Goal: Check status: Check status

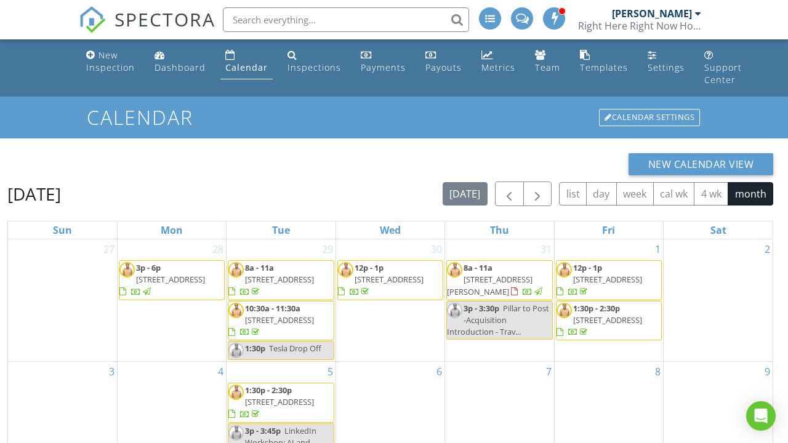
click at [321, 24] on input "text" at bounding box center [346, 19] width 246 height 25
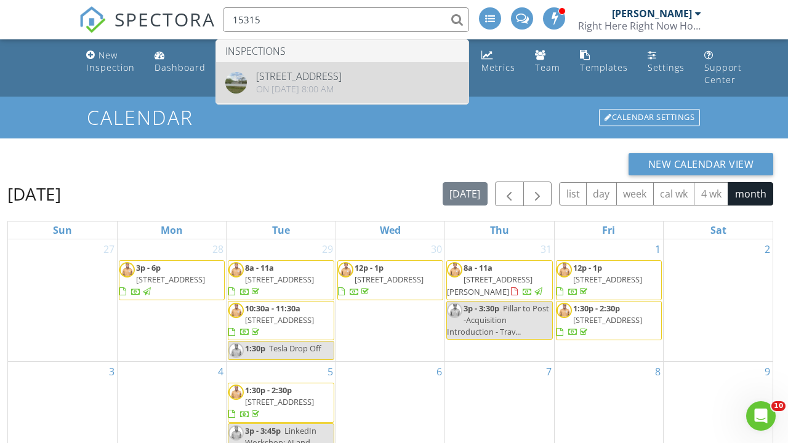
type input "15315"
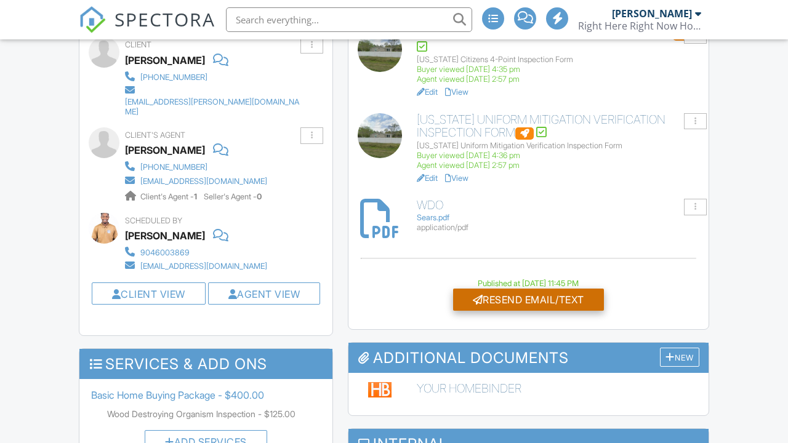
click at [483, 289] on div "Resend Email/Text" at bounding box center [528, 300] width 151 height 22
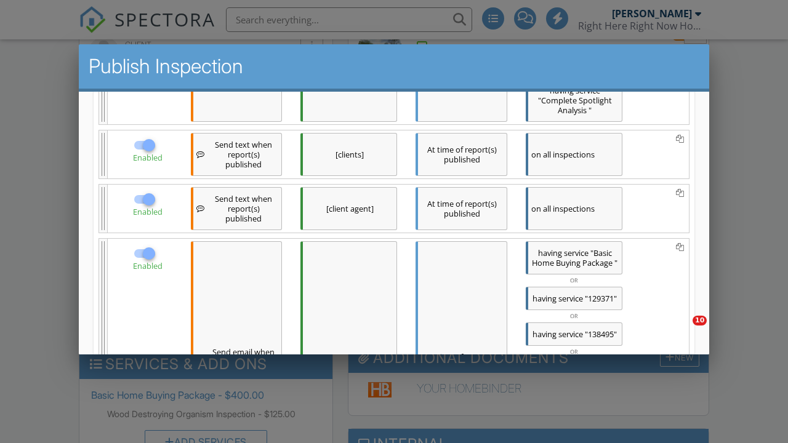
scroll to position [751, 0]
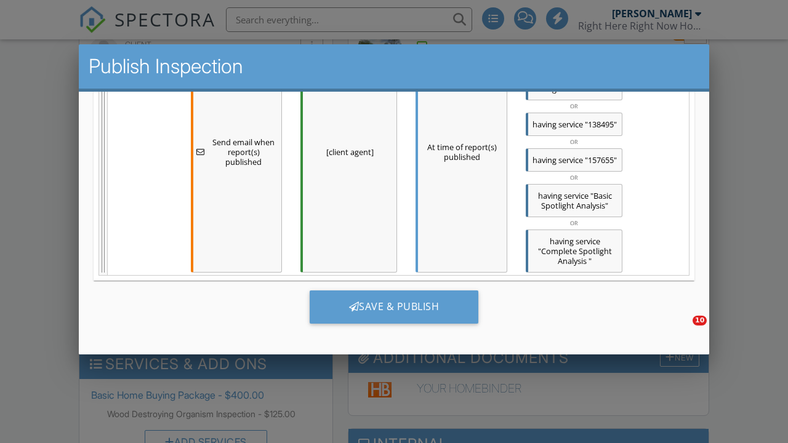
click at [415, 327] on div "Save & Publish" at bounding box center [394, 312] width 601 height 62
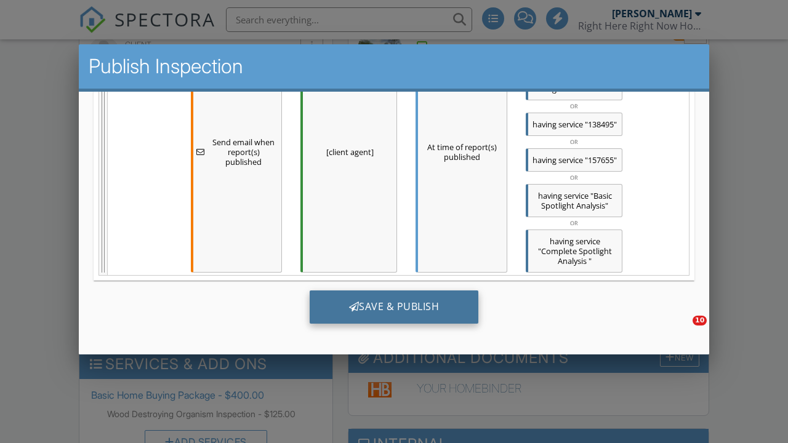
click at [420, 308] on div "Save & Publish" at bounding box center [394, 307] width 169 height 33
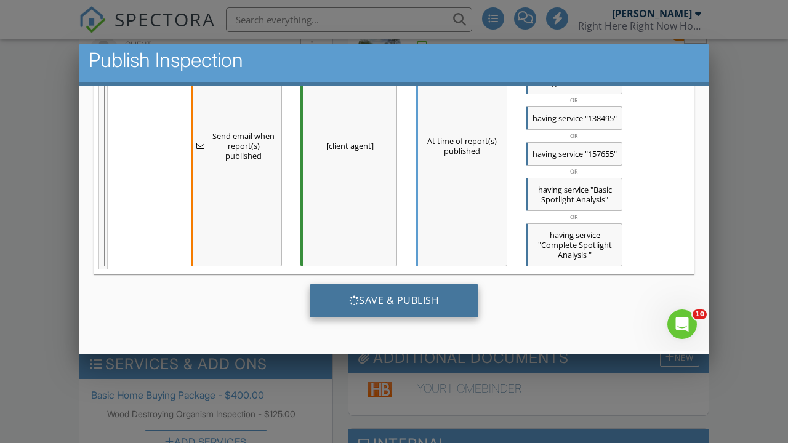
scroll to position [0, 0]
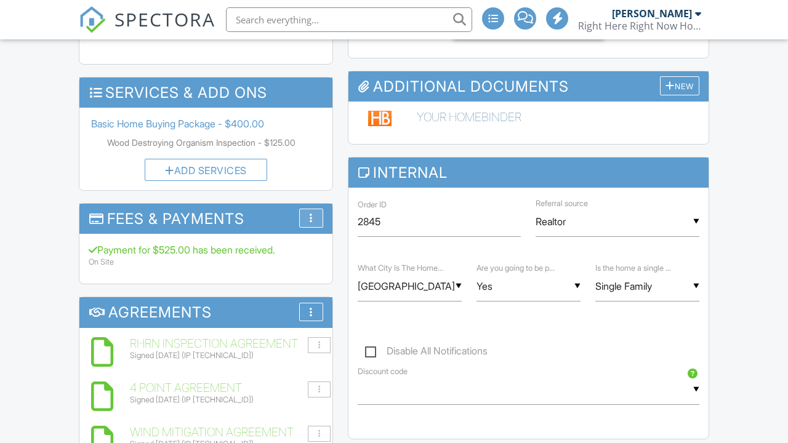
click at [314, 209] on div "More" at bounding box center [311, 218] width 24 height 19
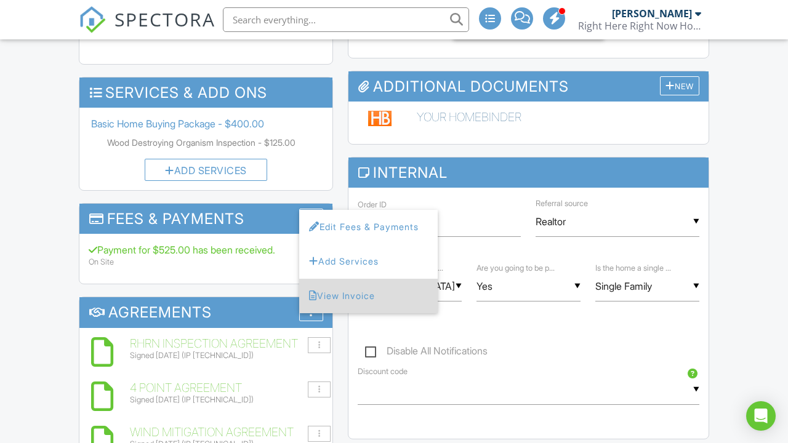
click at [383, 279] on li "View Invoice" at bounding box center [368, 296] width 138 height 34
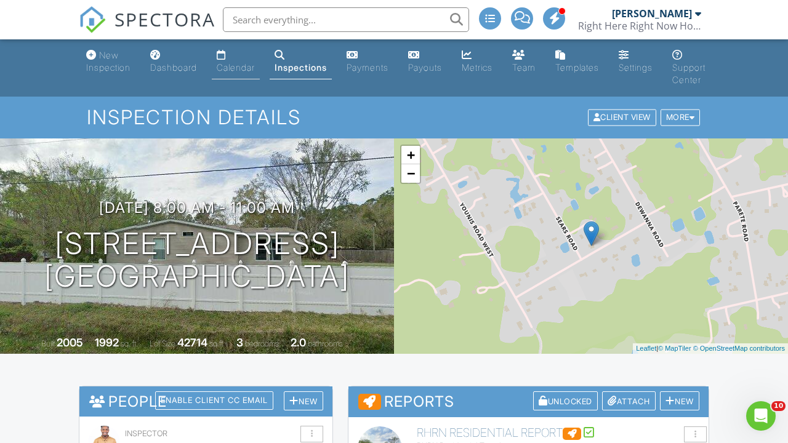
click at [223, 71] on div "Calendar" at bounding box center [236, 67] width 38 height 10
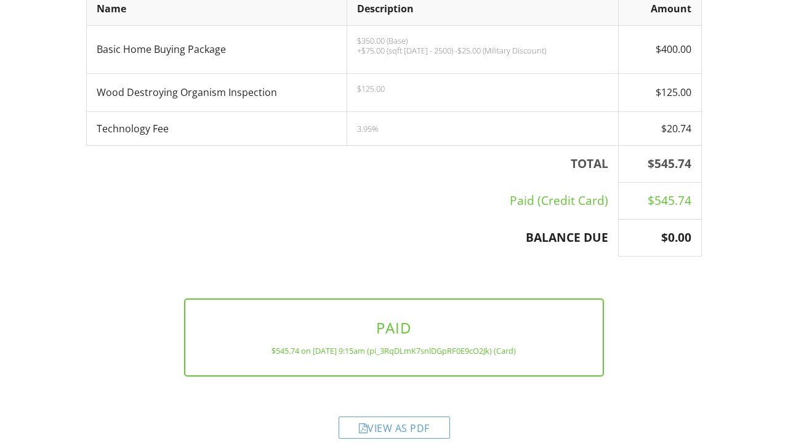
scroll to position [286, 0]
click at [374, 395] on div "View as PDF" at bounding box center [394, 419] width 630 height 59
click at [374, 417] on div "View as PDF" at bounding box center [394, 428] width 111 height 22
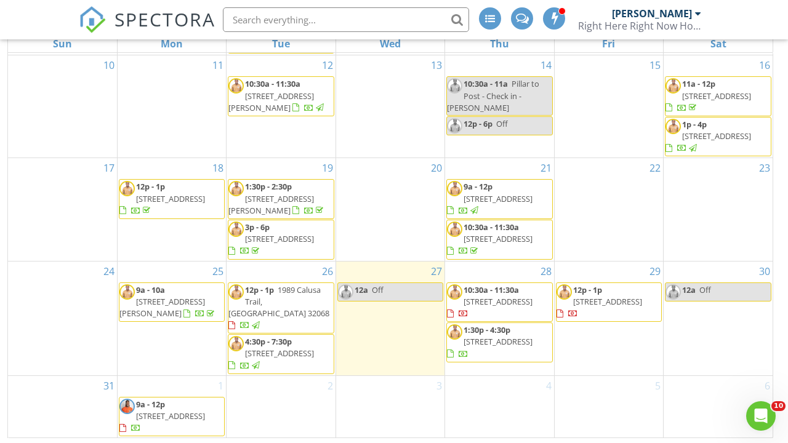
scroll to position [249, 0]
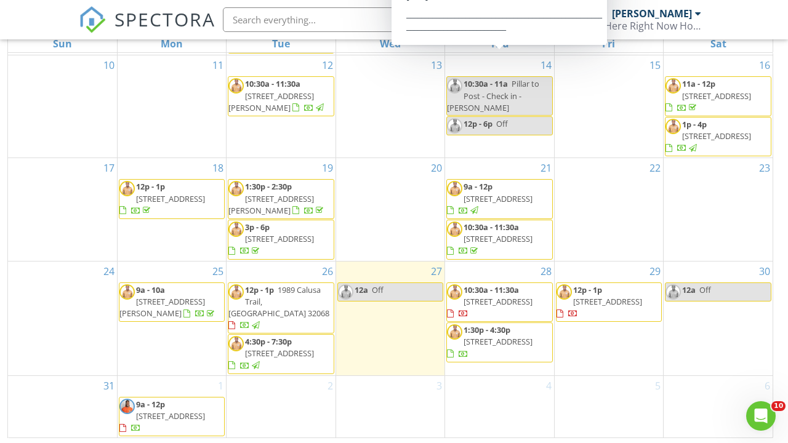
scroll to position [249, 0]
